Goal: Task Accomplishment & Management: Manage account settings

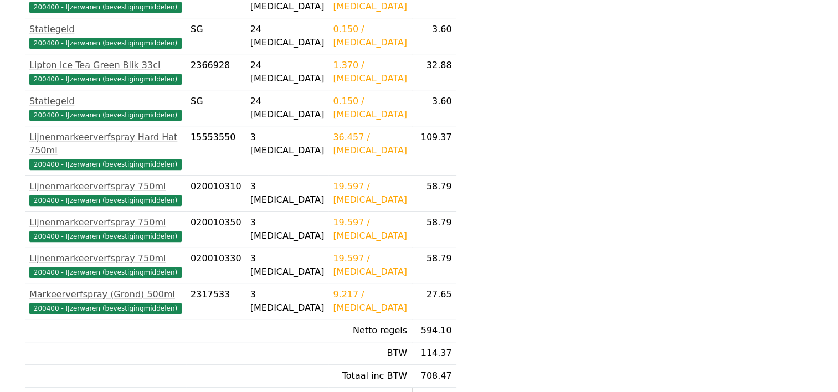
scroll to position [616, 0]
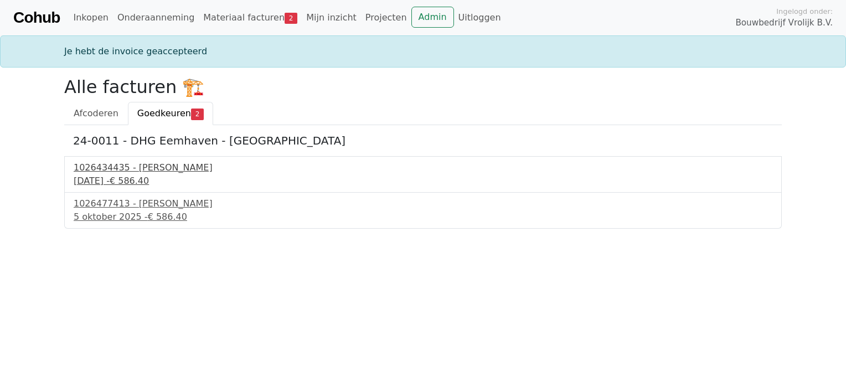
click at [149, 171] on div "1026434435 - Boels Verhuur" at bounding box center [423, 167] width 699 height 13
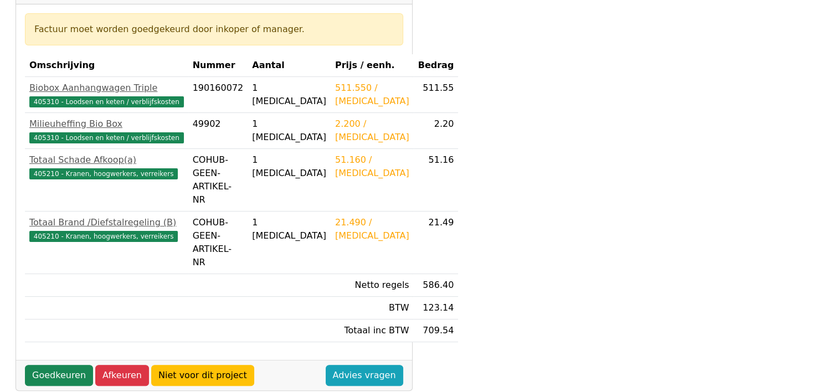
scroll to position [221, 0]
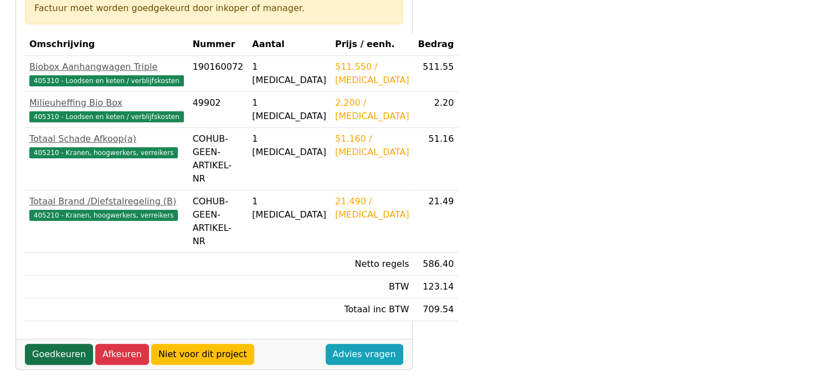
click at [53, 344] on link "Goedkeuren" at bounding box center [59, 354] width 68 height 21
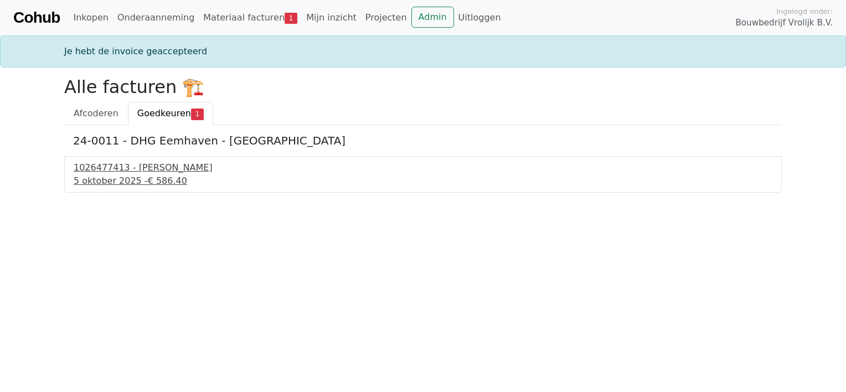
click at [148, 176] on span "€ 586.40" at bounding box center [167, 181] width 39 height 11
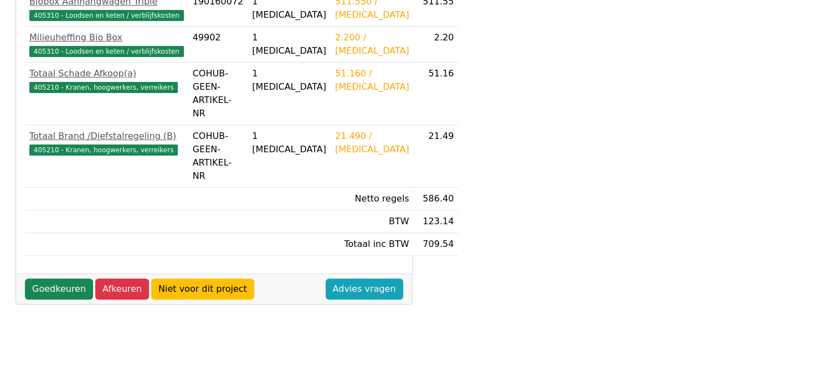
scroll to position [288, 0]
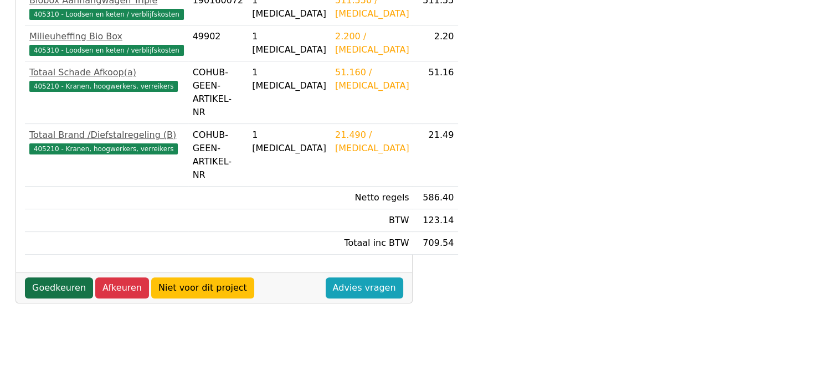
click at [33, 277] on link "Goedkeuren" at bounding box center [59, 287] width 68 height 21
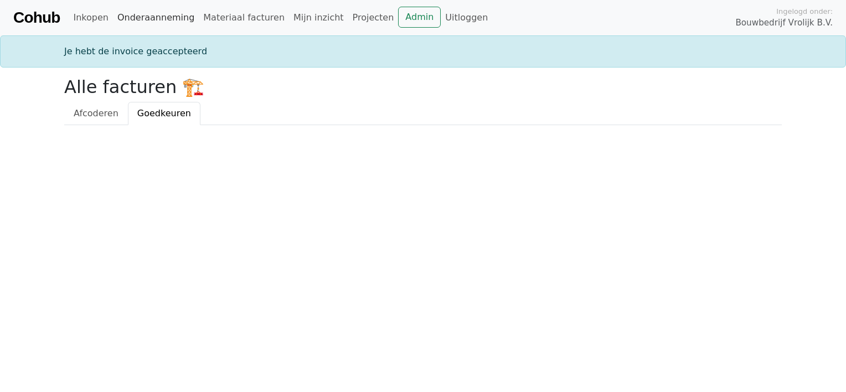
click at [156, 14] on link "Onderaanneming" at bounding box center [156, 18] width 86 height 22
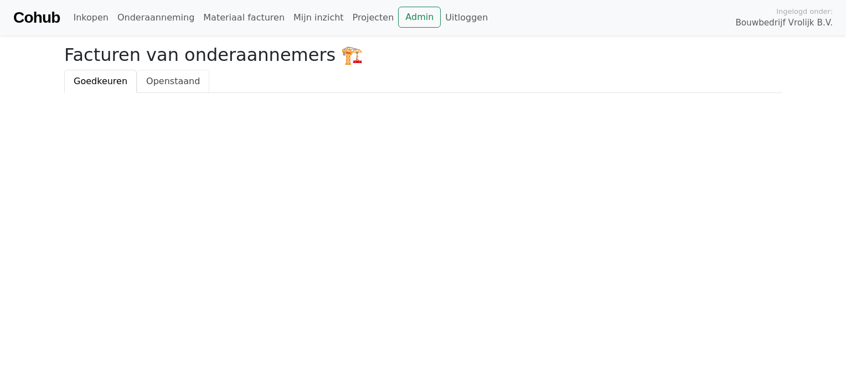
click at [171, 84] on span "Openstaand" at bounding box center [173, 81] width 54 height 11
